Goal: Task Accomplishment & Management: Use online tool/utility

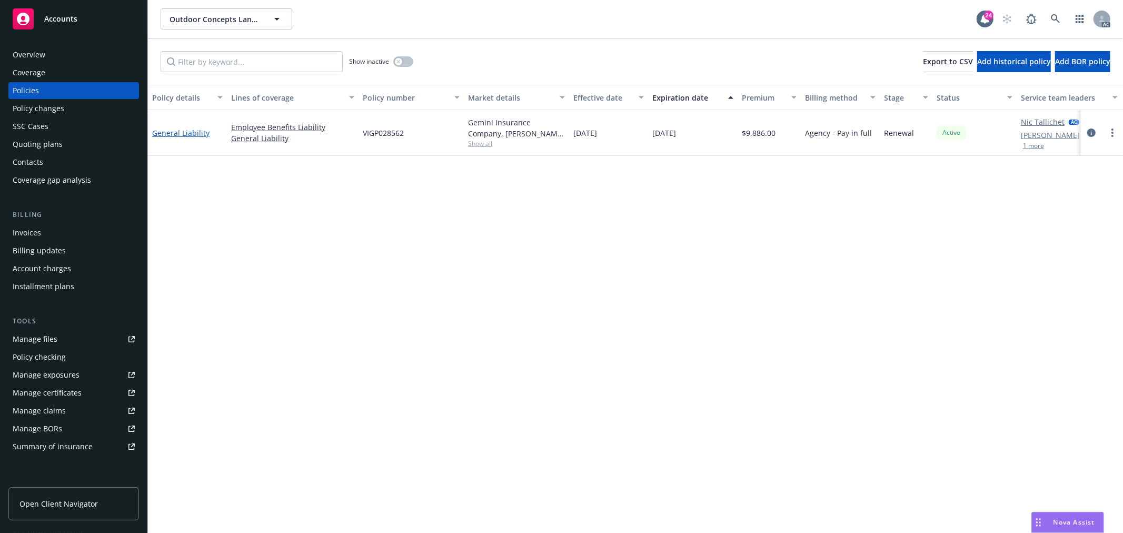
click at [200, 133] on link "General Liability" at bounding box center [180, 133] width 57 height 10
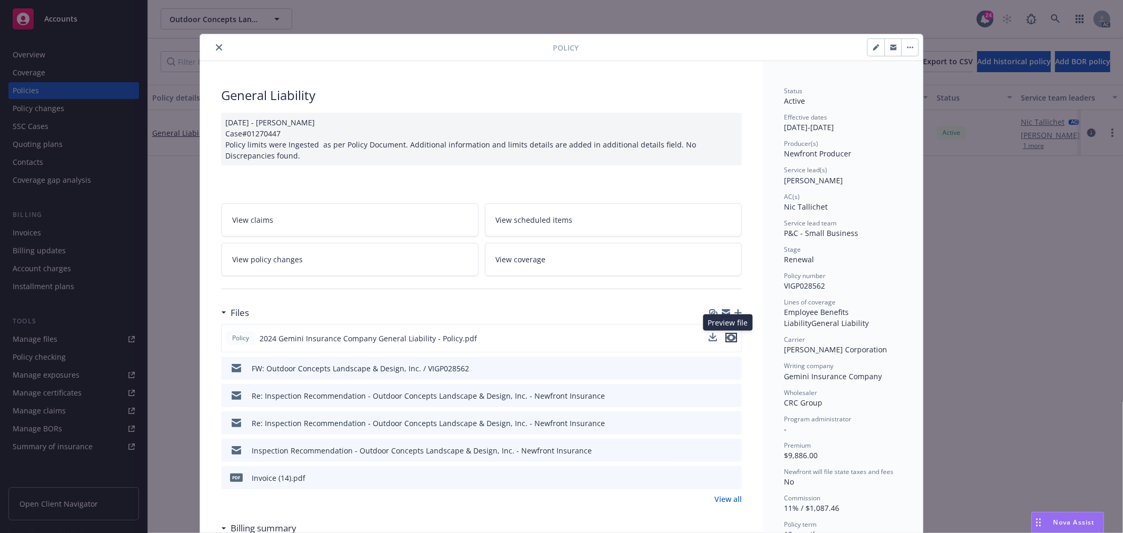
click at [730, 337] on icon "preview file" at bounding box center [731, 337] width 9 height 7
click at [306, 261] on link "View policy changes" at bounding box center [350, 259] width 258 height 33
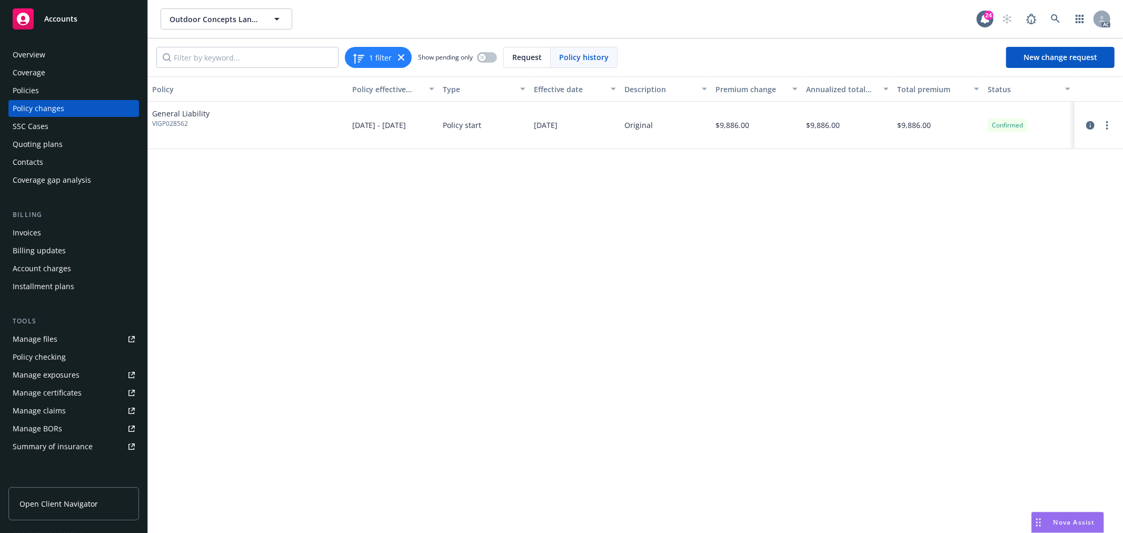
click at [45, 91] on div "Policies" at bounding box center [74, 90] width 122 height 17
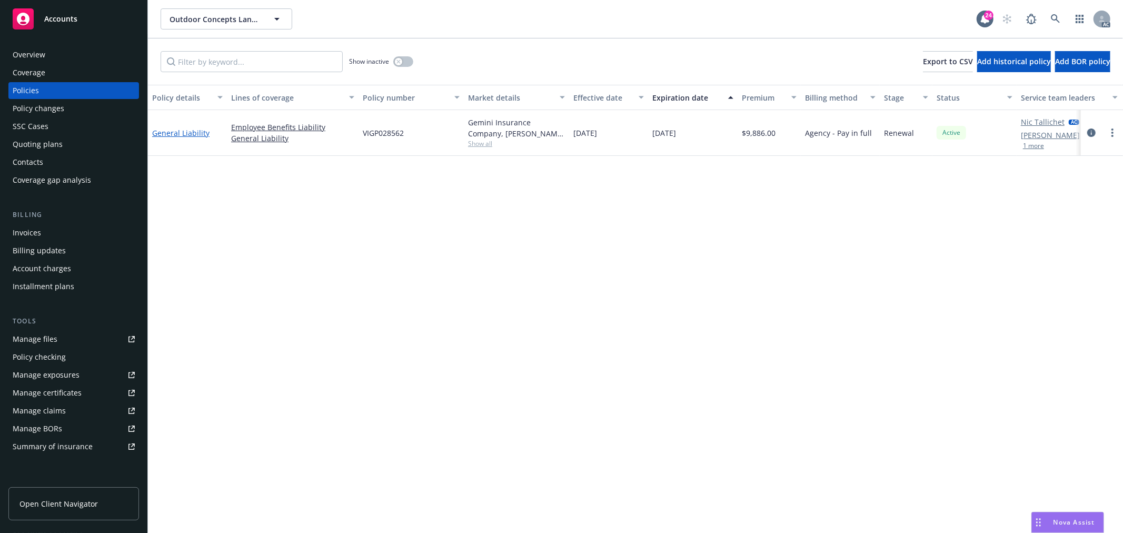
click at [191, 130] on link "General Liability" at bounding box center [180, 133] width 57 height 10
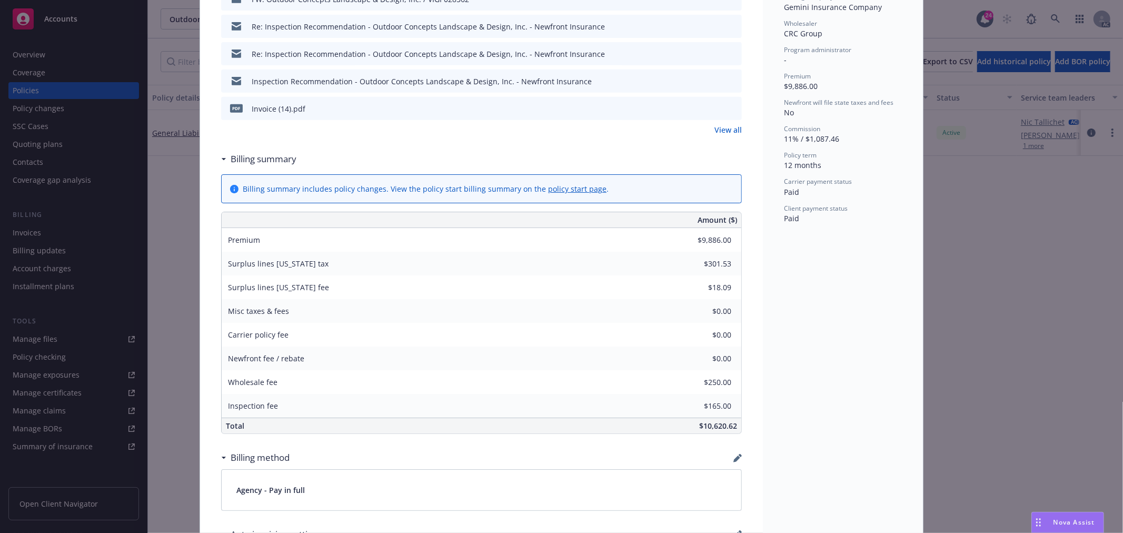
scroll to position [409, 0]
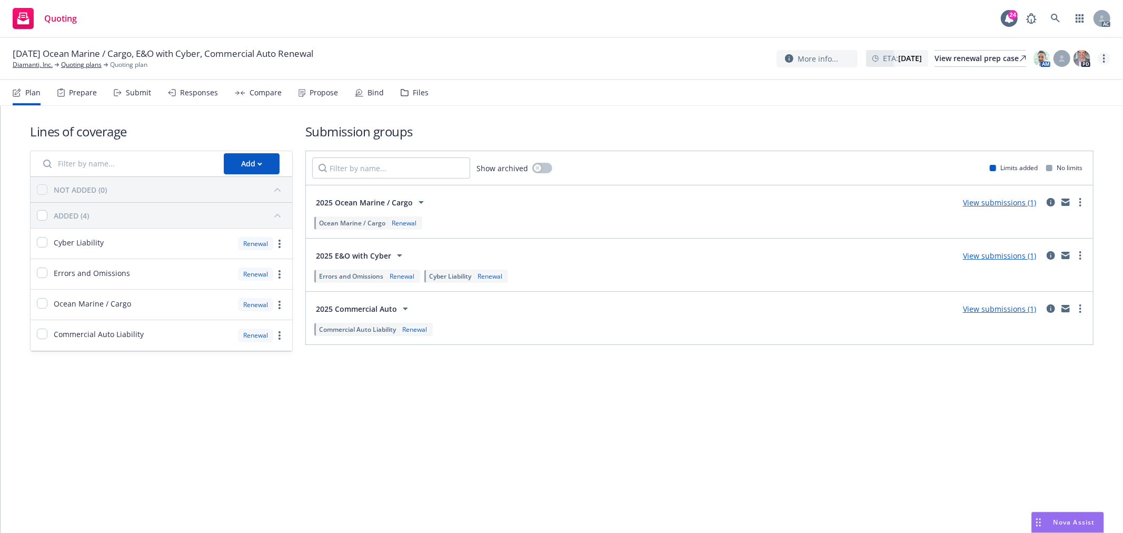
click at [1109, 59] on link "more" at bounding box center [1104, 58] width 13 height 13
click at [1068, 78] on link "Copy logging email" at bounding box center [1051, 80] width 117 height 21
click at [1070, 517] on div "Nova Assist" at bounding box center [1068, 522] width 72 height 20
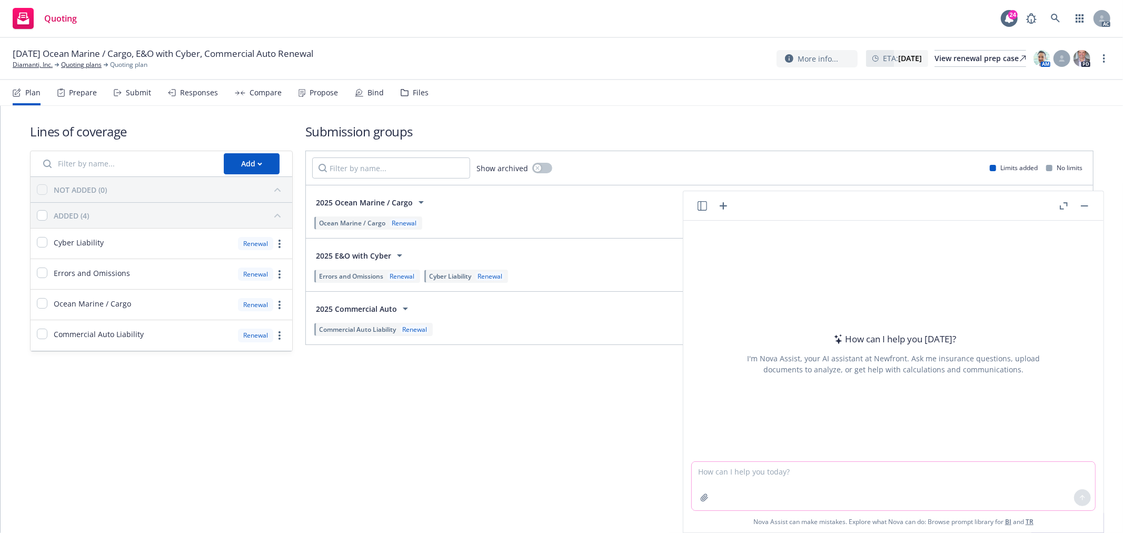
click at [751, 469] on textarea at bounding box center [893, 486] width 403 height 48
type textarea "pls refine my email"
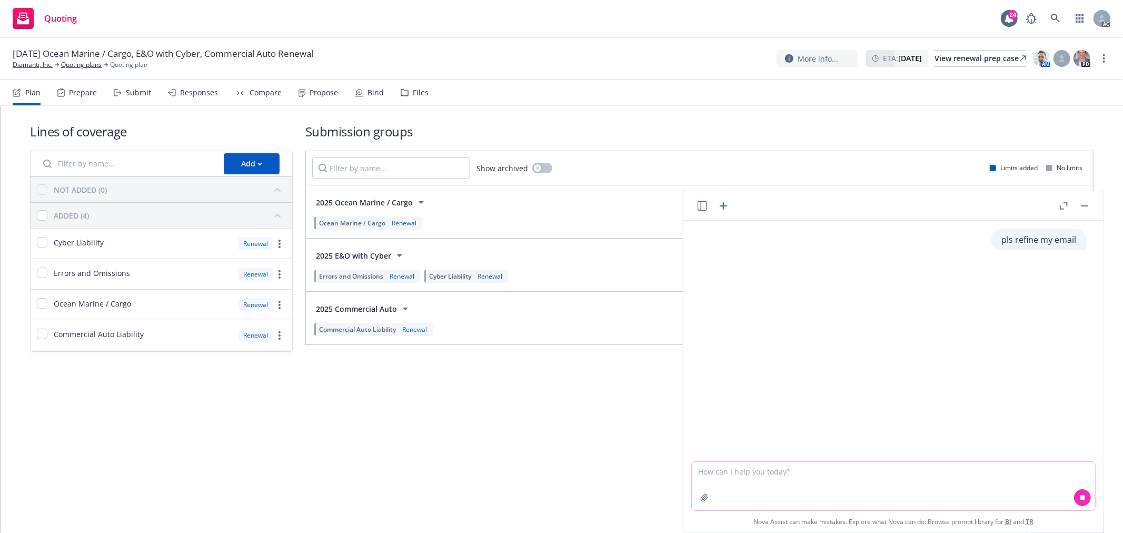
paste textarea "I am reaching out regarding the upcoming renewal for Ocean Marine Cargo, effect…"
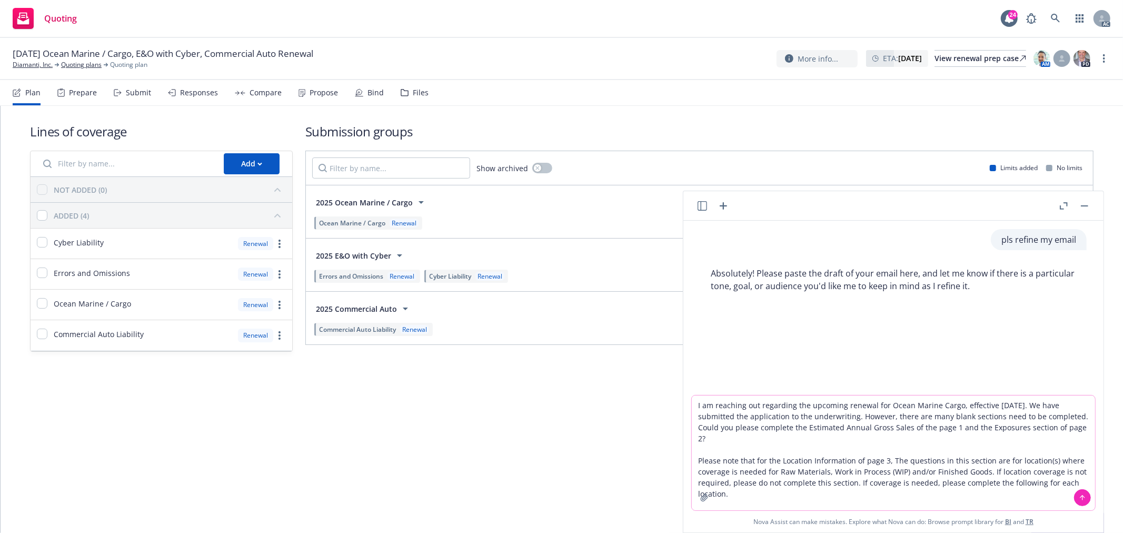
type textarea "I am reaching out regarding the upcoming renewal for Ocean Marine Cargo, effect…"
click at [1079, 501] on button at bounding box center [1082, 497] width 17 height 17
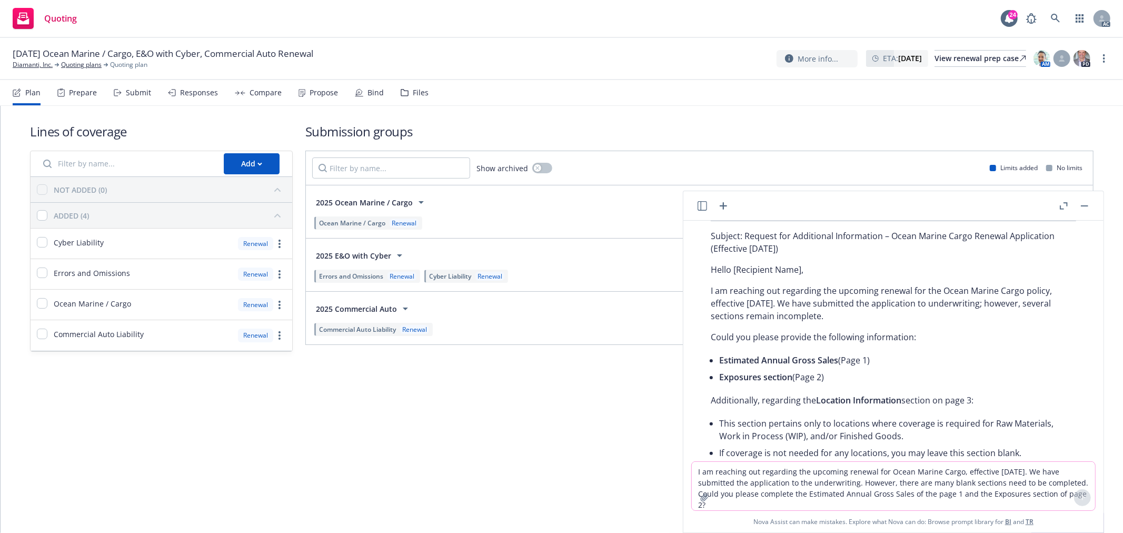
scroll to position [246, 0]
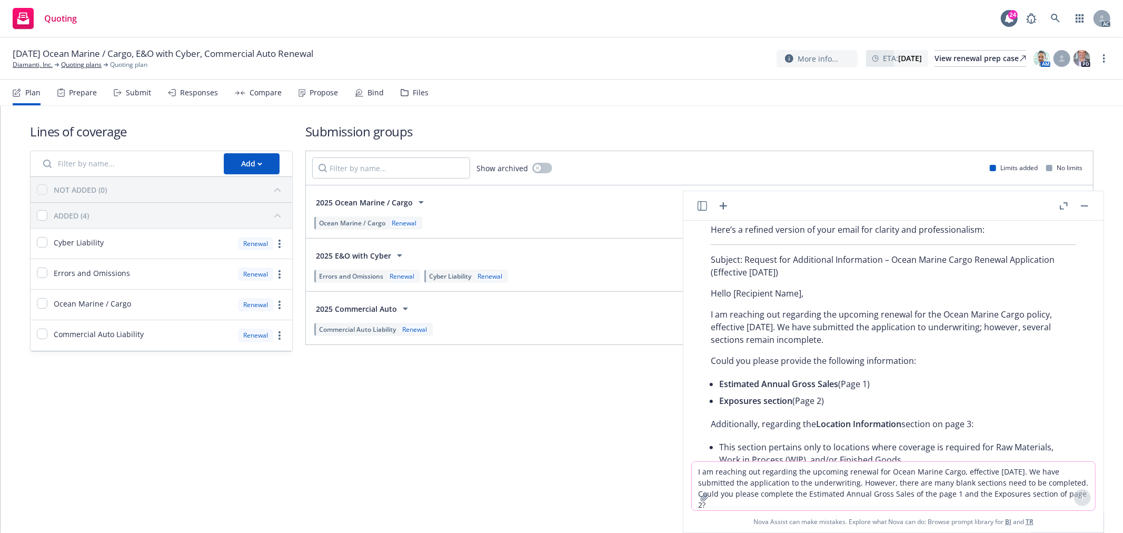
drag, startPoint x: 832, startPoint y: 389, endPoint x: 710, endPoint y: 346, distance: 129.4
click at [710, 346] on div "Here’s a refined version of your email for clarity and professionalism: Subject…" at bounding box center [893, 421] width 387 height 405
copy div "Could you please provide the following information: Estimated Annual Gross Sale…"
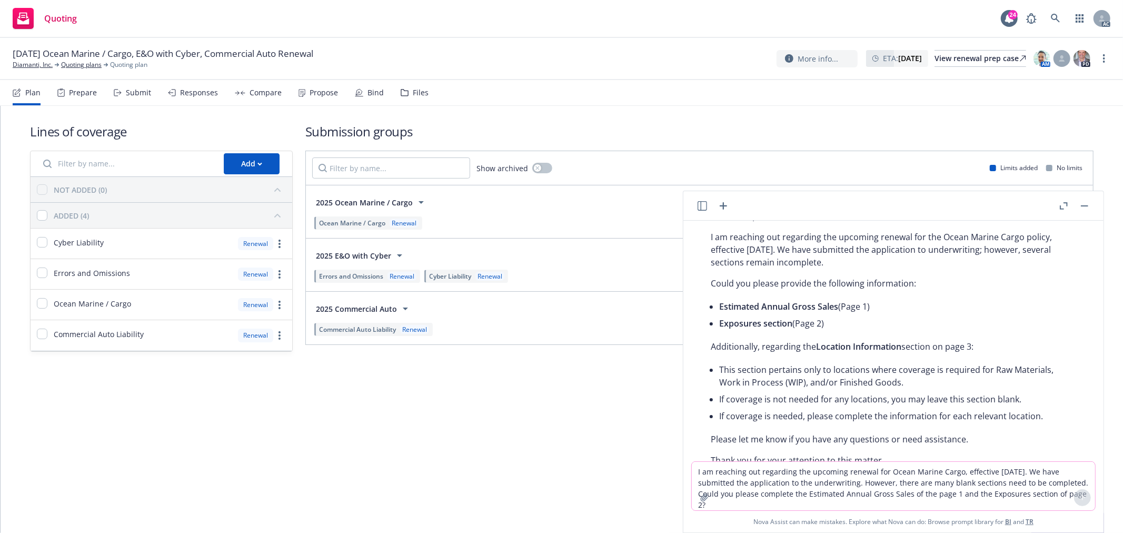
scroll to position [363, 0]
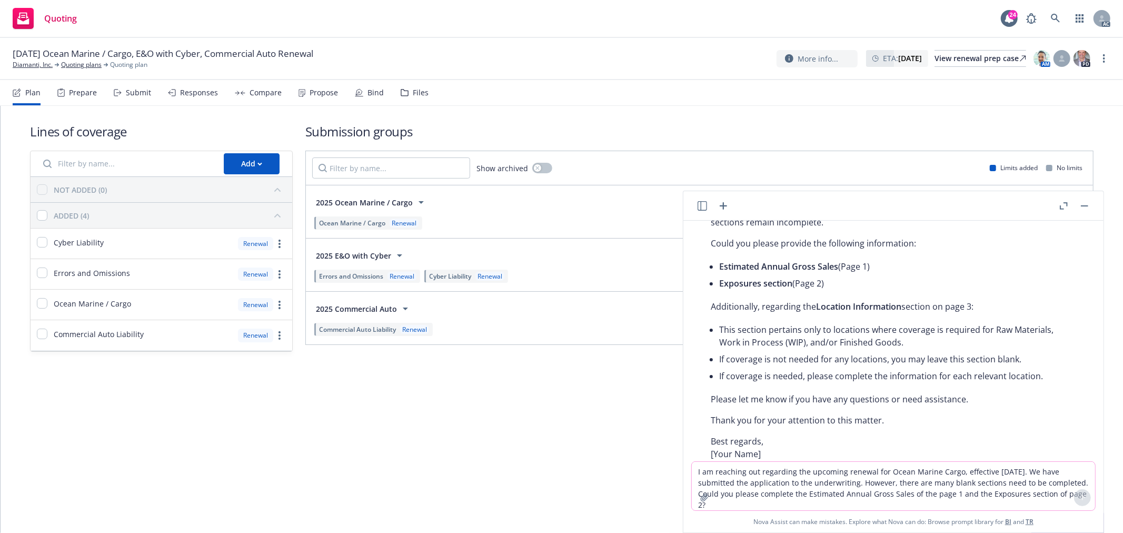
click at [797, 332] on li "This section pertains only to locations where coverage is required for Raw Mate…" at bounding box center [897, 335] width 357 height 29
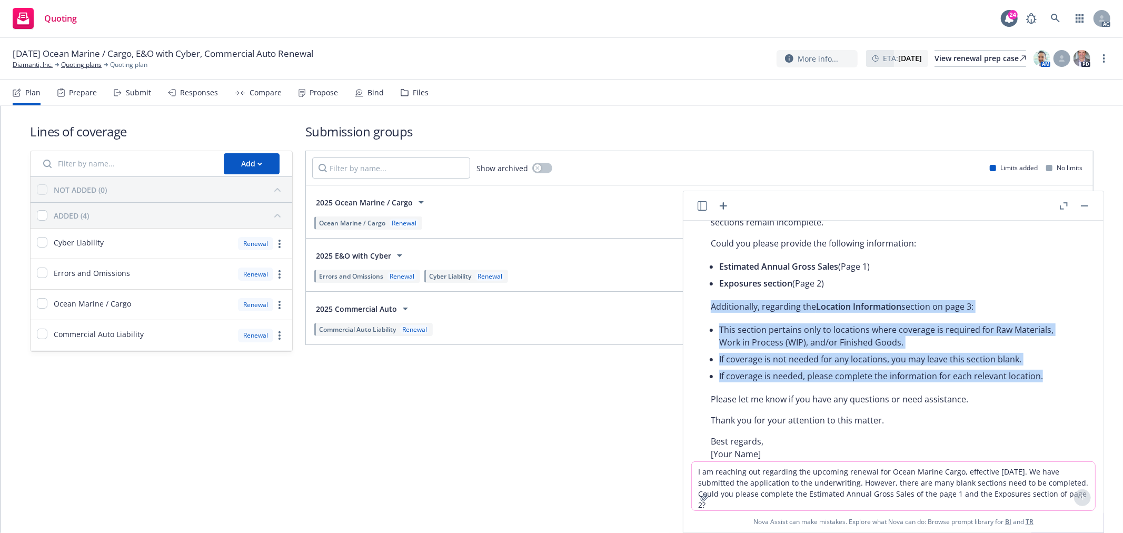
drag, startPoint x: 713, startPoint y: 296, endPoint x: 1056, endPoint y: 364, distance: 349.6
click at [1056, 364] on div "Here’s a refined version of your email for clarity and professionalism: Subject…" at bounding box center [893, 304] width 387 height 405
copy div "Additionally, regarding the Location Information section on page 3: This sectio…"
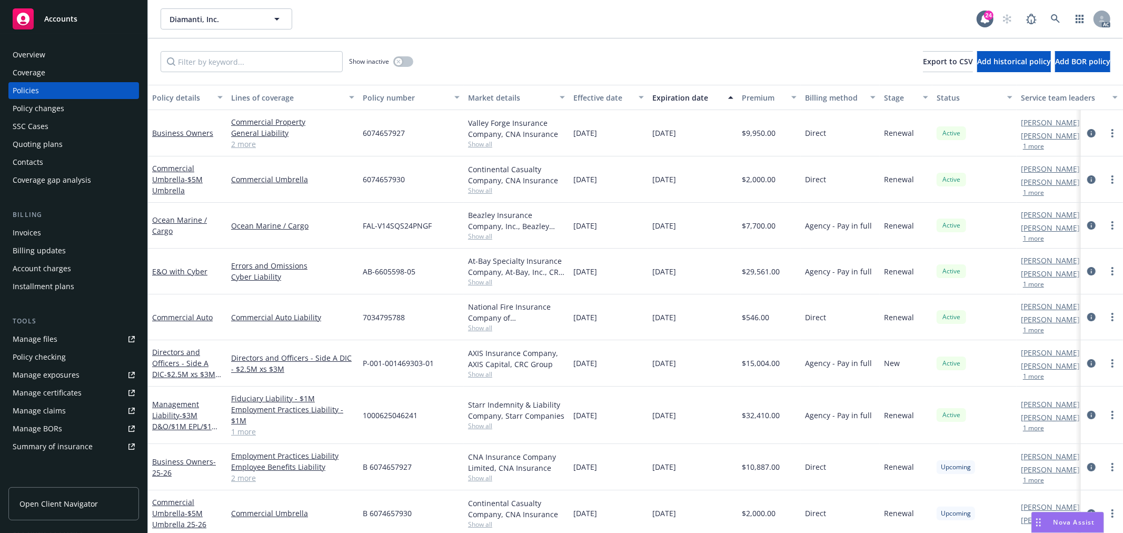
click at [1031, 240] on button "1 more" at bounding box center [1033, 238] width 21 height 6
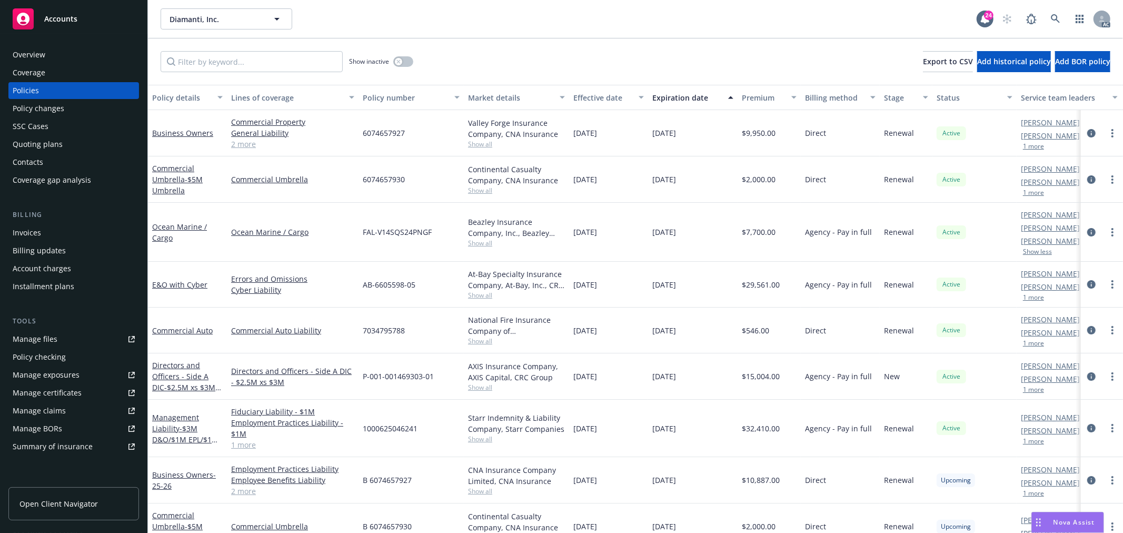
scroll to position [70, 0]
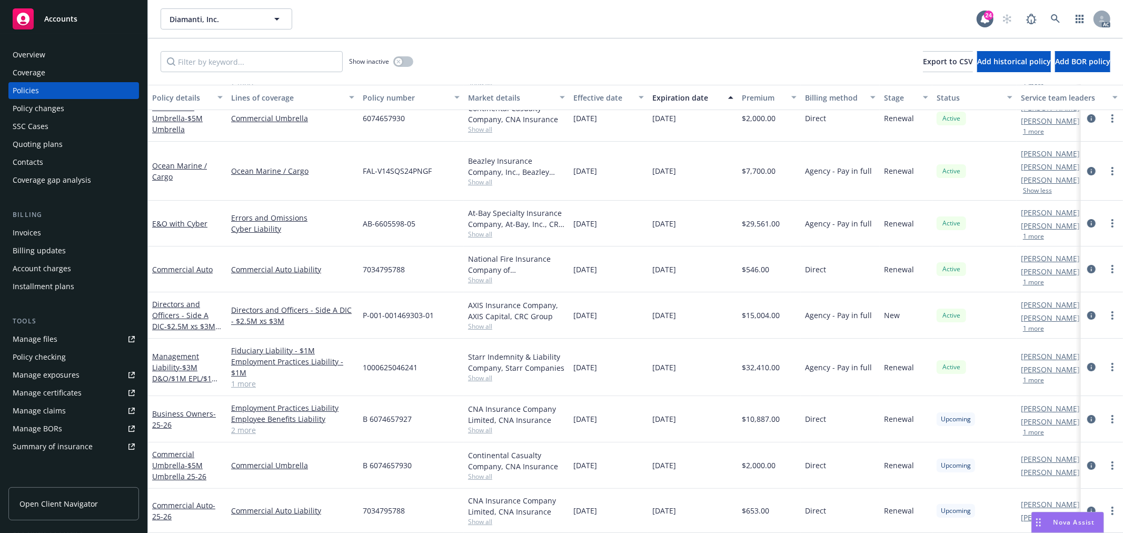
click at [1033, 375] on div "[PERSON_NAME] AC [PERSON_NAME] AM 1 more" at bounding box center [1069, 367] width 105 height 57
click at [1034, 377] on button "1 more" at bounding box center [1033, 380] width 21 height 6
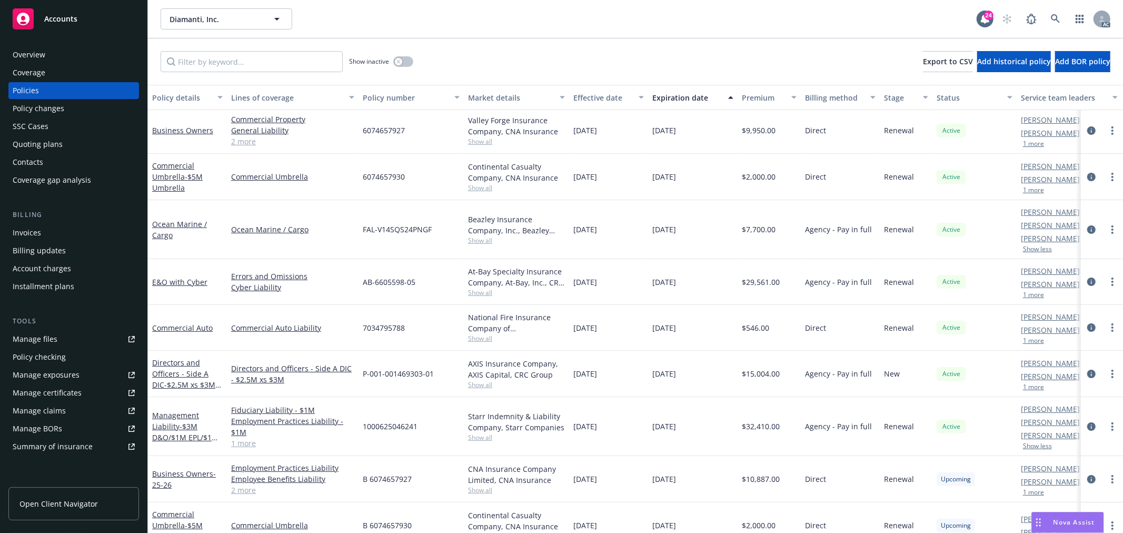
scroll to position [0, 0]
click at [1039, 147] on button "1 more" at bounding box center [1033, 146] width 21 height 6
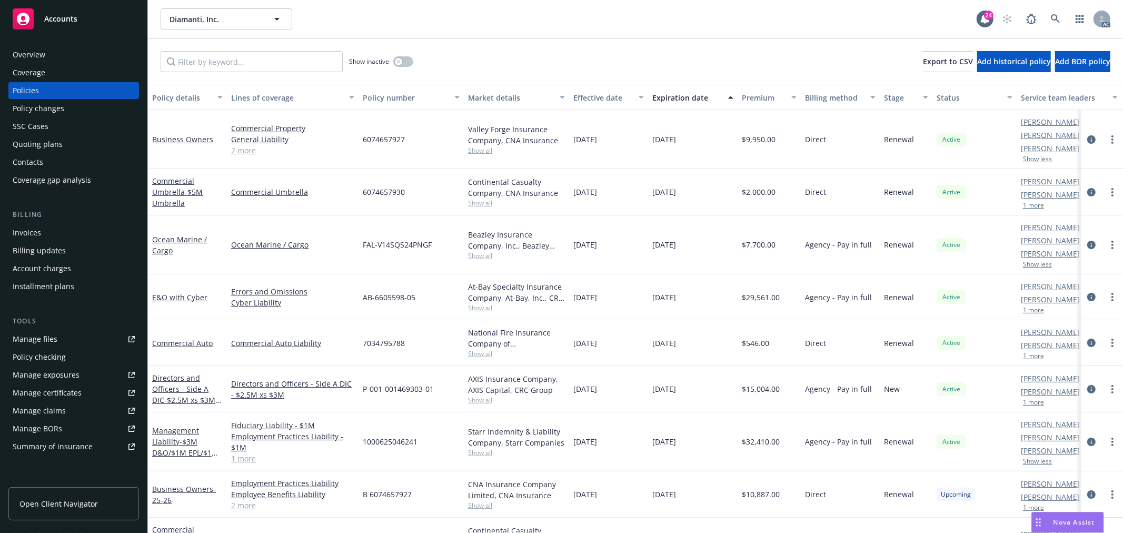
click at [65, 55] on div "Overview" at bounding box center [74, 54] width 122 height 17
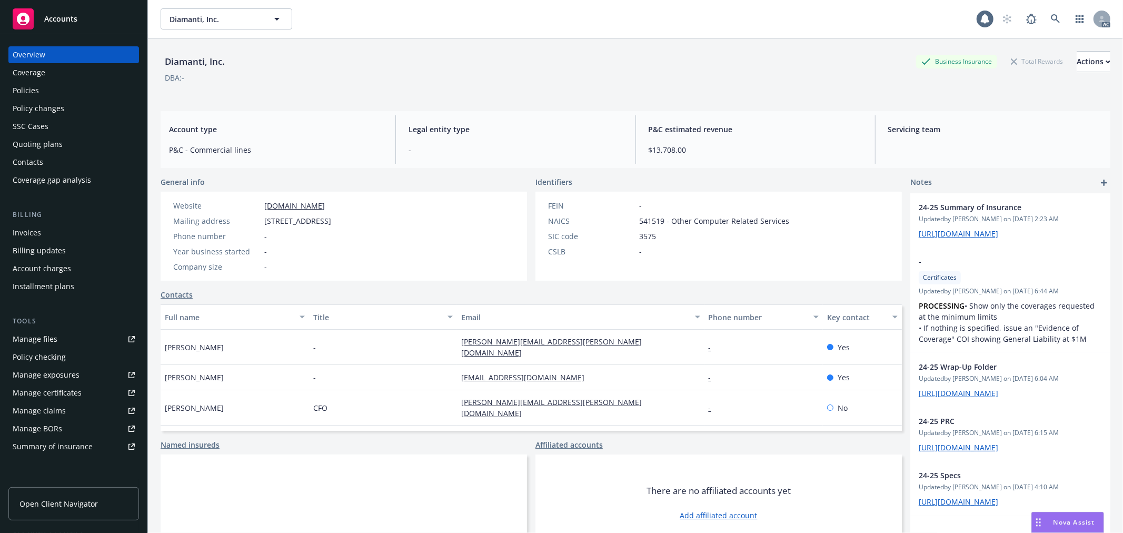
click at [35, 55] on div "Overview" at bounding box center [29, 54] width 33 height 17
click at [52, 90] on div "Policies" at bounding box center [74, 90] width 122 height 17
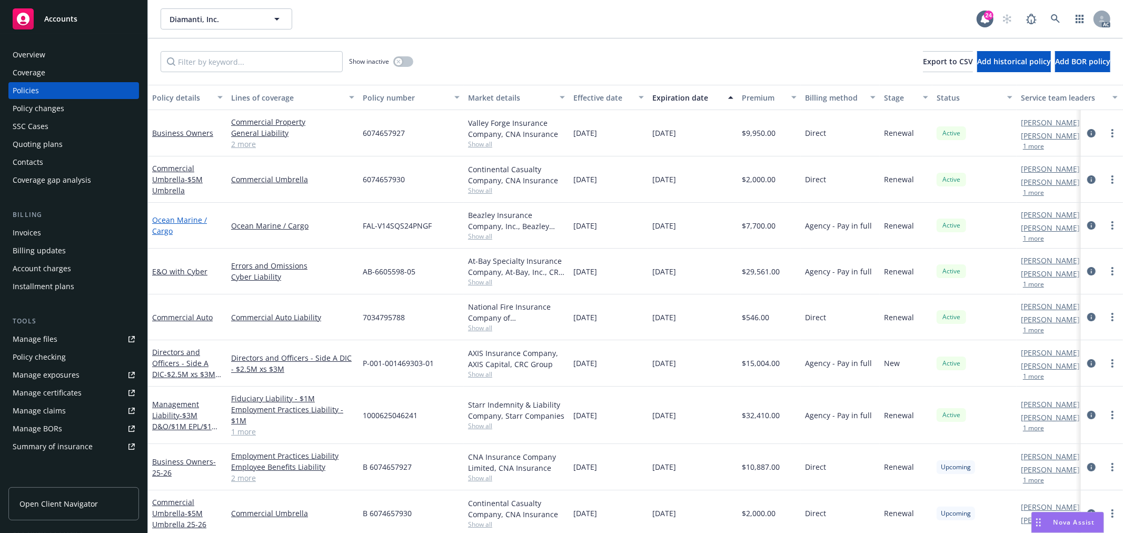
click at [180, 222] on link "Ocean Marine / Cargo" at bounding box center [179, 225] width 55 height 21
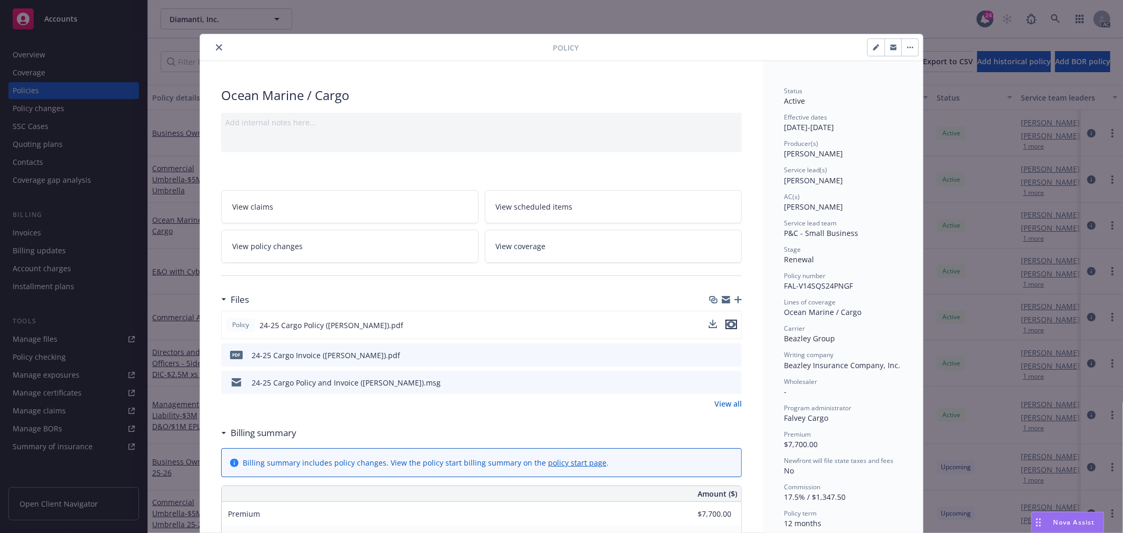
click at [728, 325] on icon "preview file" at bounding box center [731, 324] width 9 height 7
